Goal: Use online tool/utility

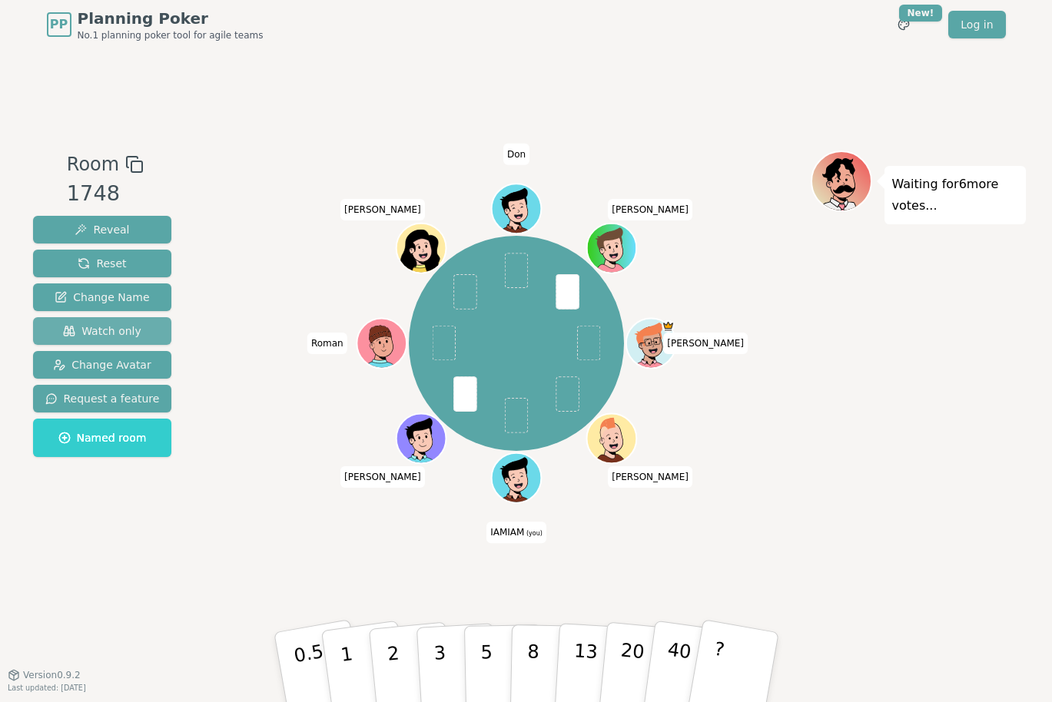
click at [111, 333] on span "Watch only" at bounding box center [102, 330] width 78 height 15
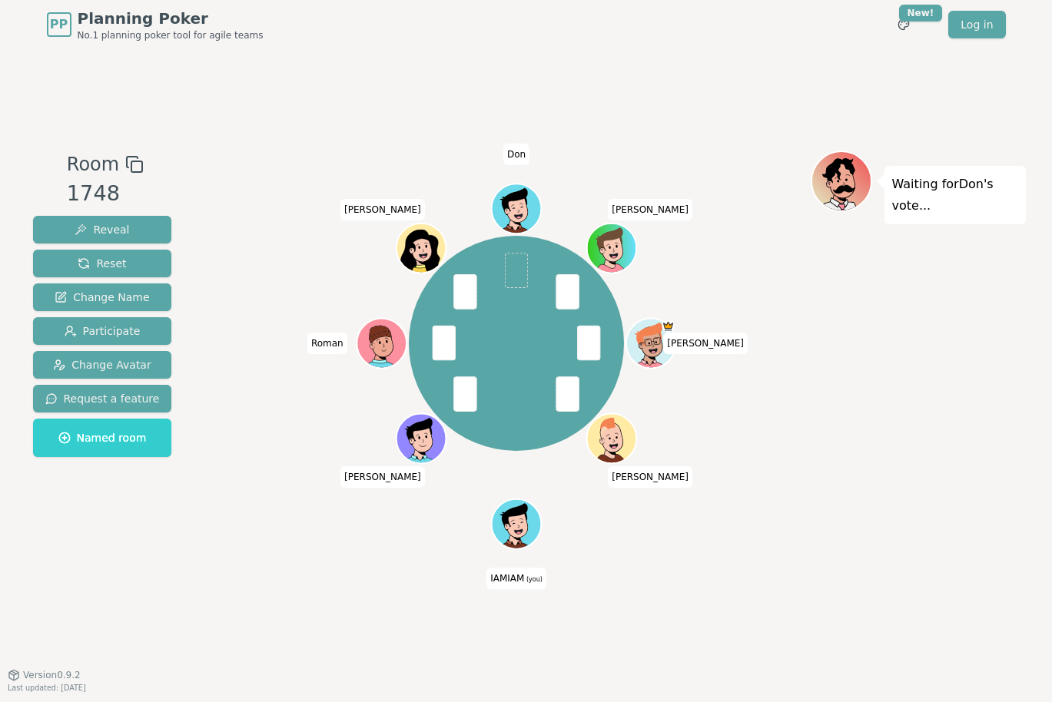
click at [759, 619] on div "Room 1748 Reveal Reset Change Name Participate Change Avatar Request a feature …" at bounding box center [526, 361] width 999 height 625
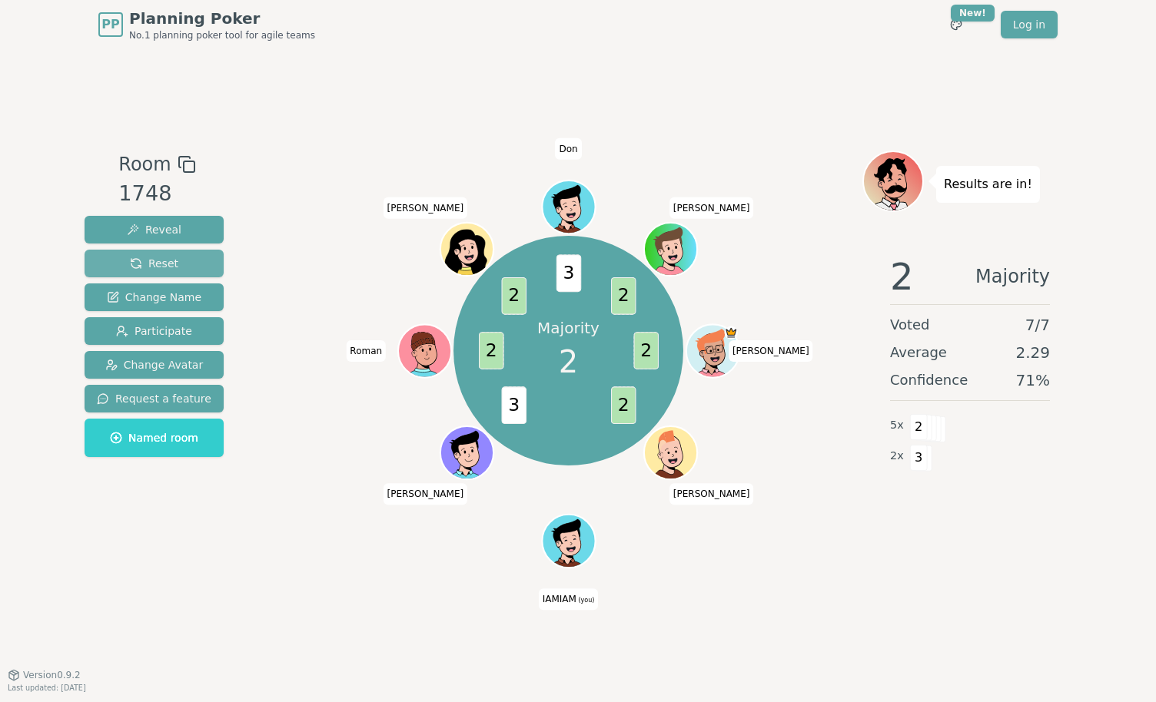
click at [137, 259] on span "Reset" at bounding box center [154, 263] width 48 height 15
drag, startPoint x: 178, startPoint y: 264, endPoint x: 217, endPoint y: 205, distance: 69.9
click at [178, 264] on button "Reset" at bounding box center [154, 264] width 139 height 28
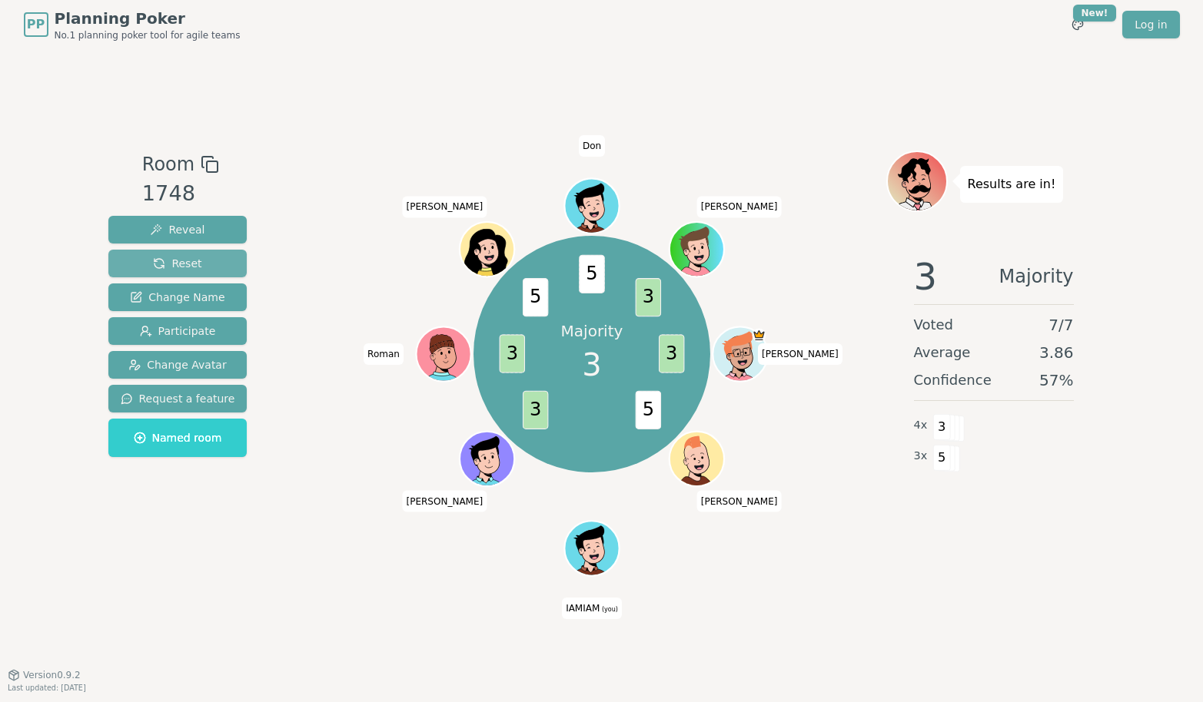
click at [193, 260] on span "Reset" at bounding box center [177, 263] width 48 height 15
click at [198, 263] on button "Reset" at bounding box center [177, 264] width 139 height 28
click at [207, 260] on button "Reset" at bounding box center [177, 264] width 139 height 28
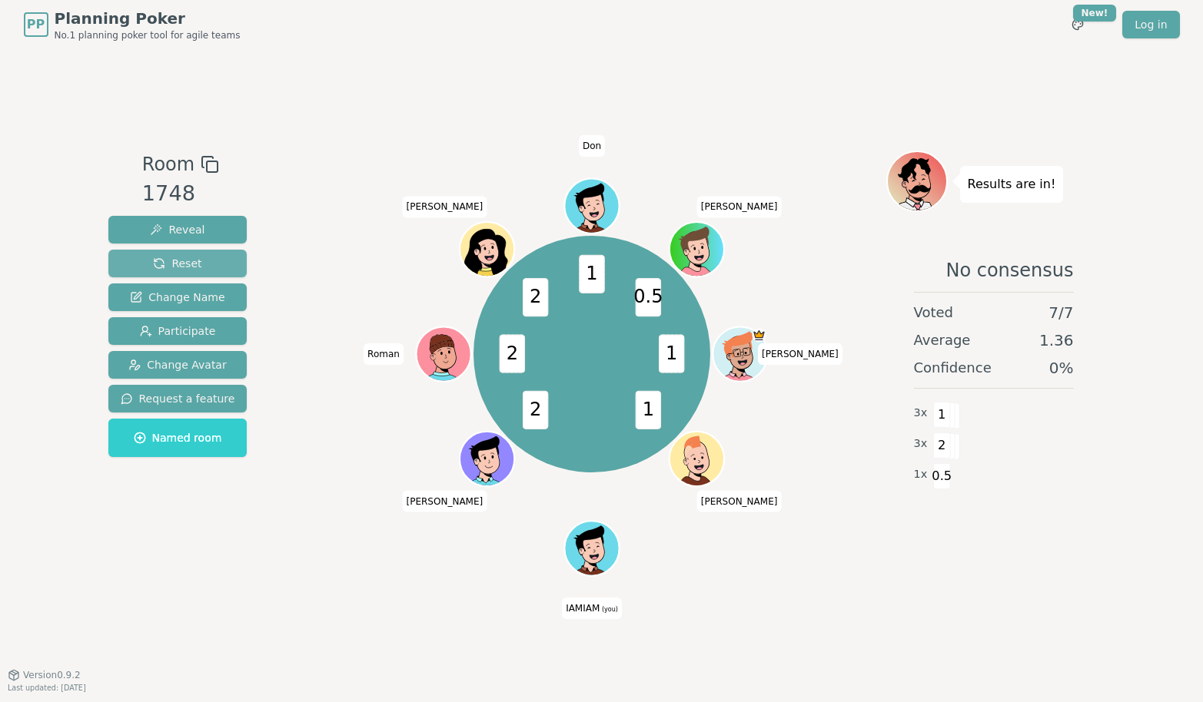
click at [169, 267] on span "Reset" at bounding box center [177, 263] width 48 height 15
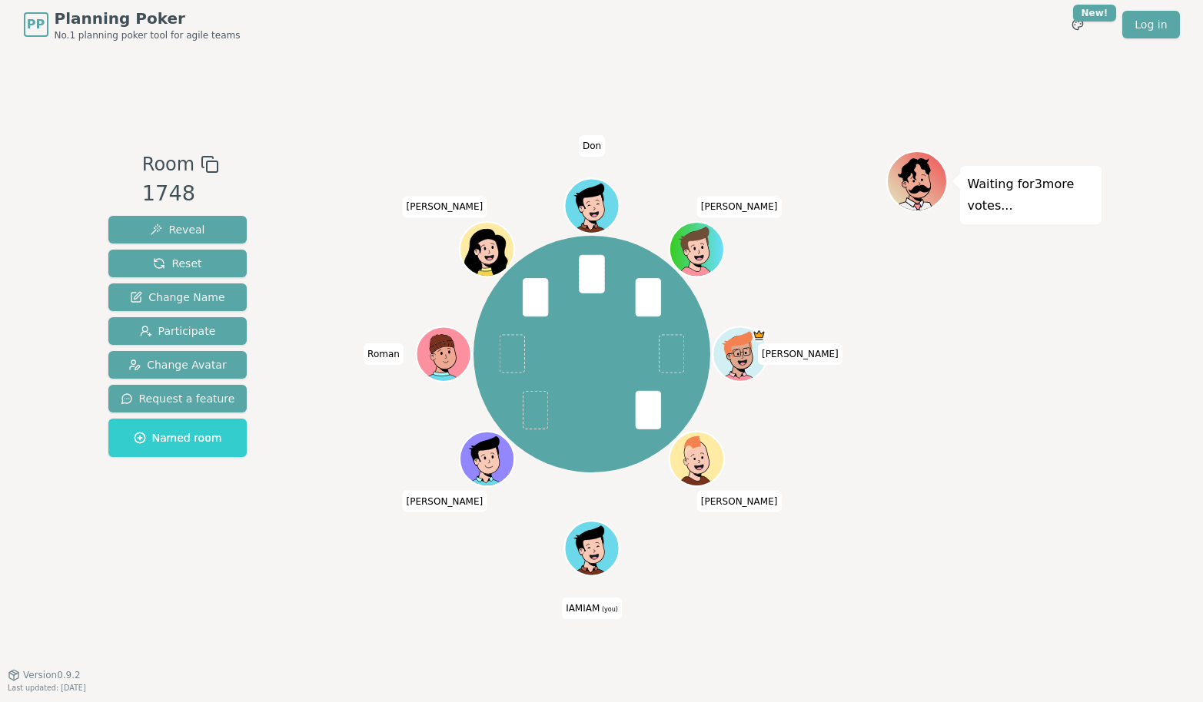
drag, startPoint x: 164, startPoint y: 263, endPoint x: 407, endPoint y: 38, distance: 330.6
click at [407, 38] on div "PP Planning Poker No.1 planning poker tool for agile teams Toggle theme New! Lo…" at bounding box center [601, 351] width 1203 height 702
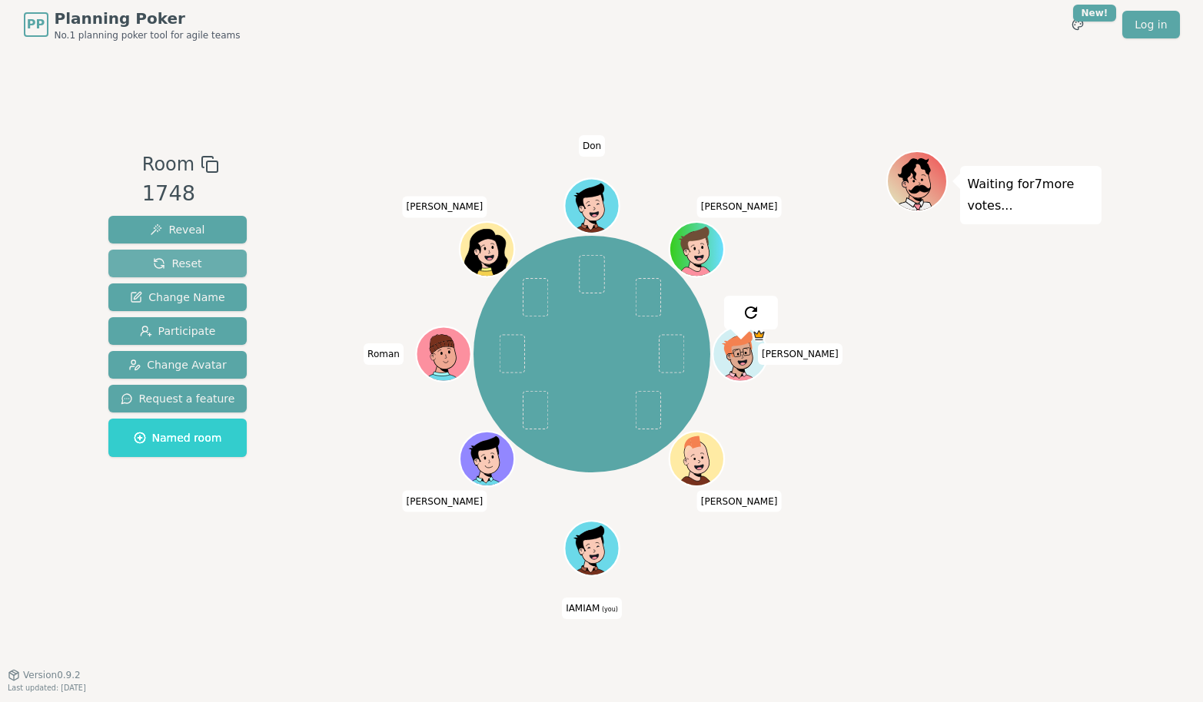
click at [190, 263] on span "Reset" at bounding box center [177, 263] width 48 height 15
